Goal: Check status

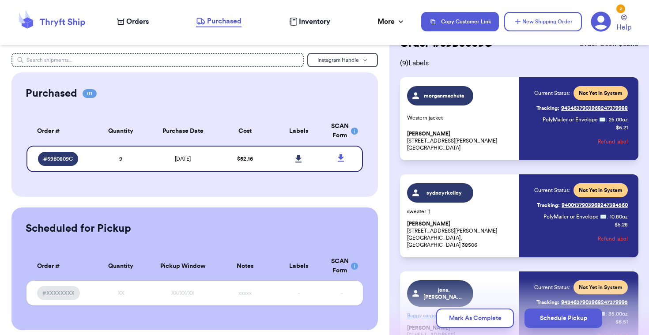
scroll to position [35, 0]
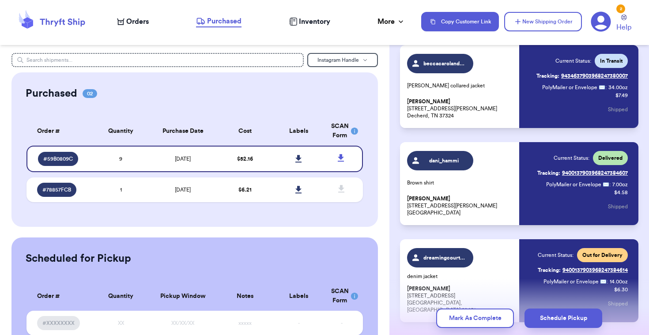
scroll to position [648, 0]
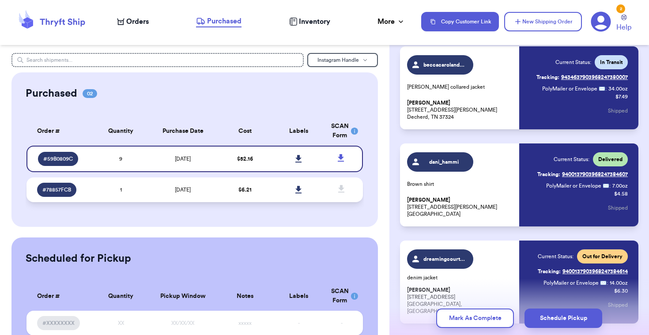
click at [185, 188] on span "[DATE]" at bounding box center [183, 189] width 16 height 5
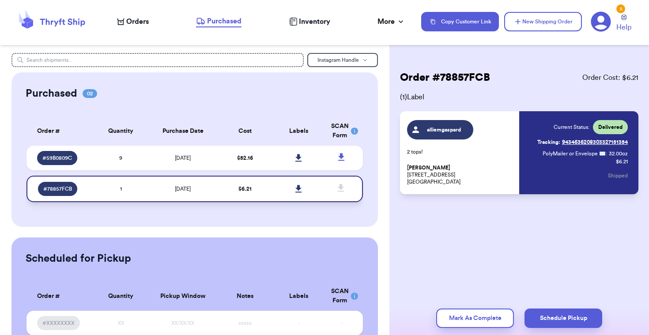
scroll to position [0, 0]
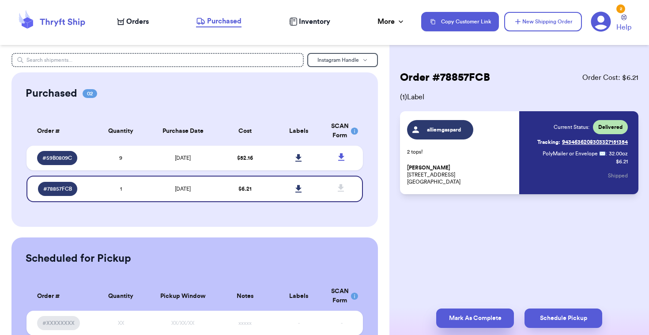
click at [469, 322] on button "Mark As Complete" at bounding box center [475, 318] width 78 height 19
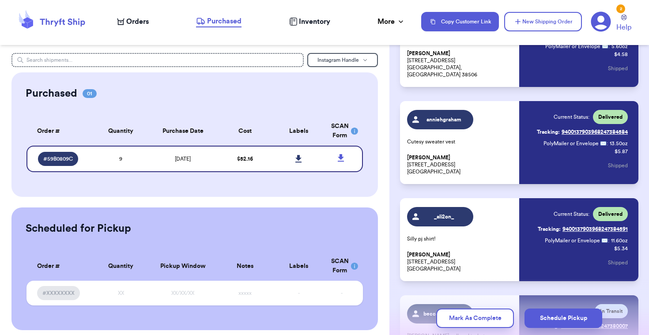
scroll to position [465, 0]
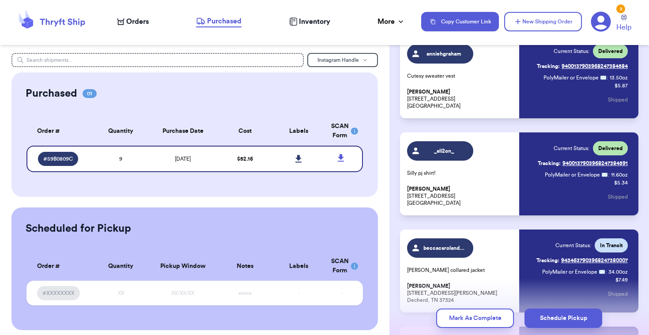
click at [449, 250] on span "beccacarolandray" at bounding box center [445, 248] width 42 height 7
click at [426, 281] on div "beccacarolandray [PERSON_NAME] collared jacket [PERSON_NAME] [STREET_ADDRESS][P…" at bounding box center [460, 271] width 107 height 65
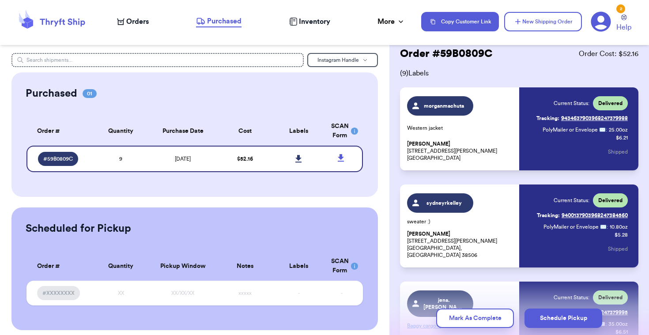
scroll to position [0, 0]
